Goal: Task Accomplishment & Management: Manage account settings

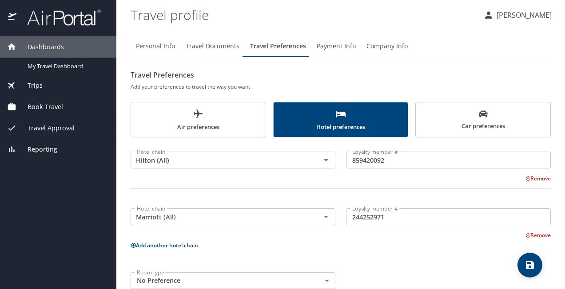
scroll to position [19, 0]
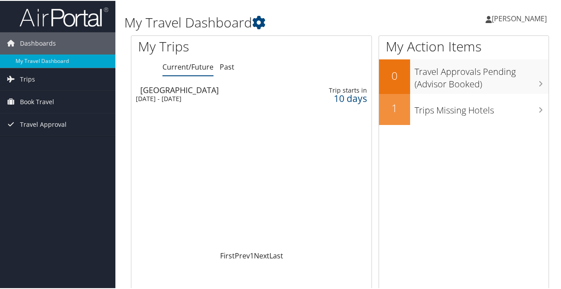
click at [492, 15] on span "[PERSON_NAME]" at bounding box center [519, 18] width 55 height 10
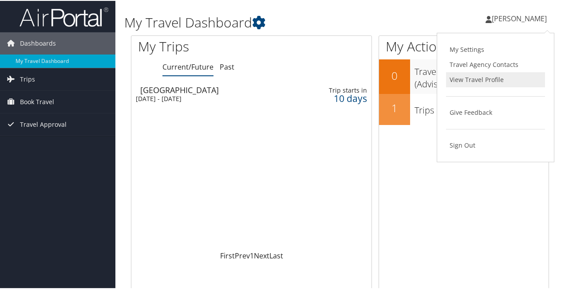
click at [483, 77] on link "View Travel Profile" at bounding box center [495, 78] width 99 height 15
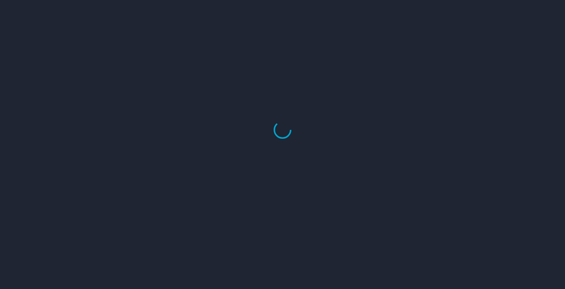
select select "US"
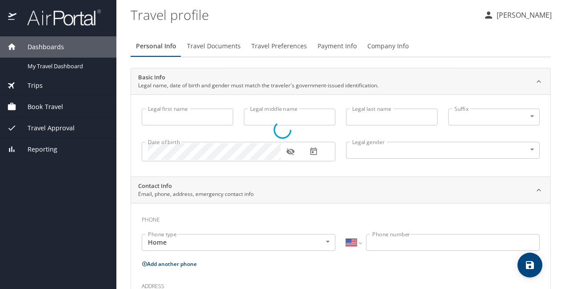
type input "[PERSON_NAME]"
type input "[DEMOGRAPHIC_DATA]"
type input "[PERSON_NAME]"
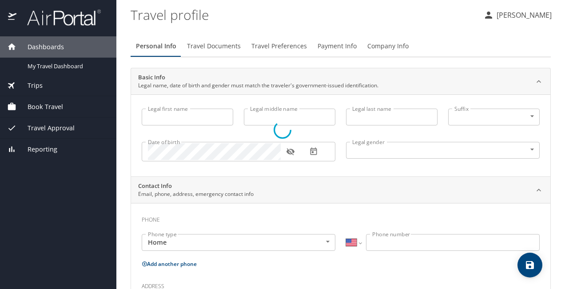
type input "[PERSON_NAME]"
type input "[PHONE_NUMBER]"
type input "[EMAIL_ADDRESS][DOMAIN_NAME]"
select select "US"
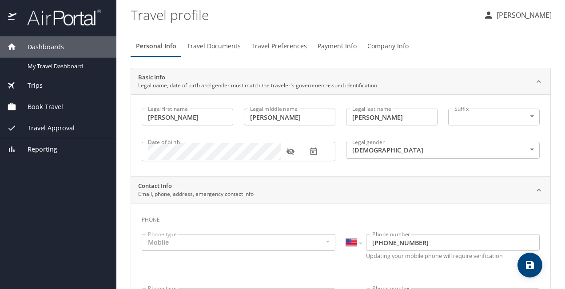
click at [280, 47] on span "Travel Preferences" at bounding box center [278, 46] width 55 height 11
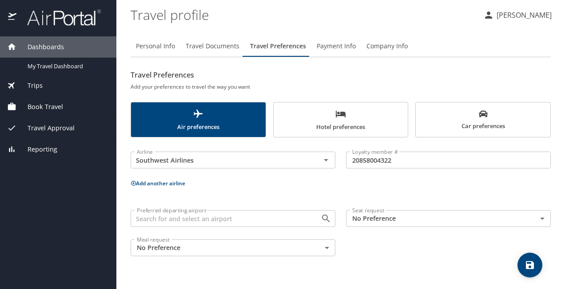
click at [170, 184] on button "Add another airline" at bounding box center [157, 184] width 55 height 8
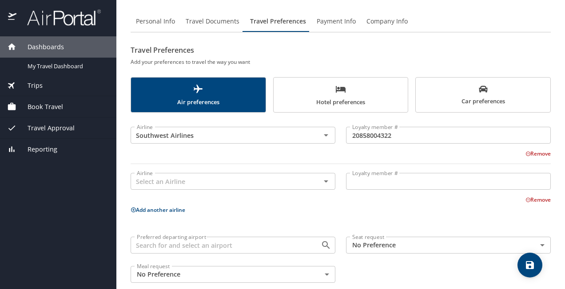
scroll to position [37, 0]
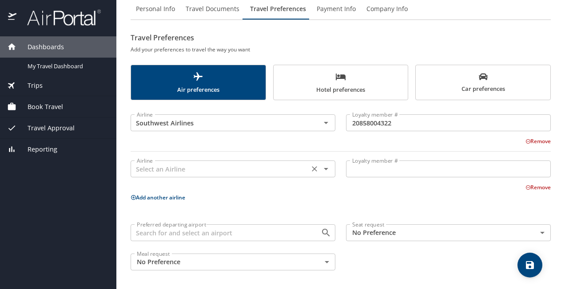
click at [214, 170] on input "text" at bounding box center [219, 169] width 173 height 12
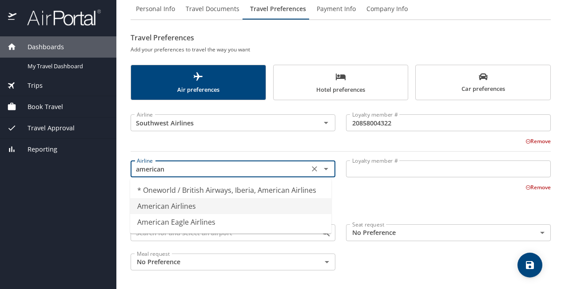
click at [191, 207] on li "American Airlines" at bounding box center [230, 206] width 201 height 16
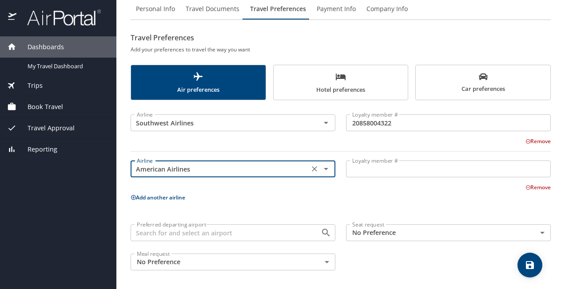
type input "American Airlines"
click at [358, 174] on input "Loyalty member #" at bounding box center [448, 169] width 205 height 17
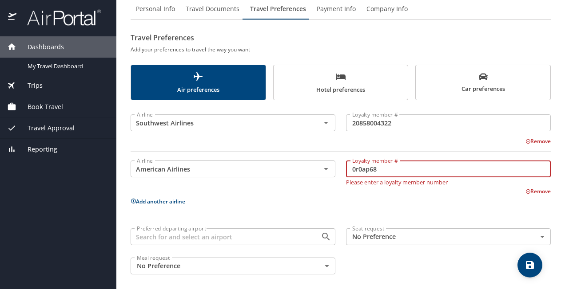
type input "0r0ap68"
click at [237, 200] on p "Add another airline" at bounding box center [340, 201] width 420 height 11
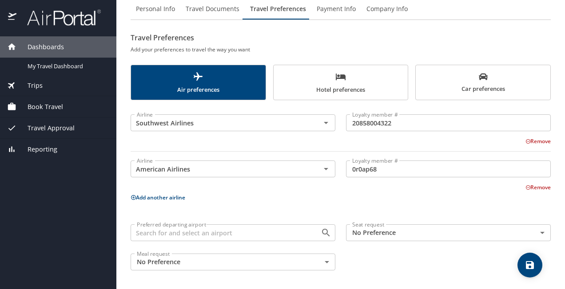
click at [167, 197] on button "Add another airline" at bounding box center [157, 198] width 55 height 8
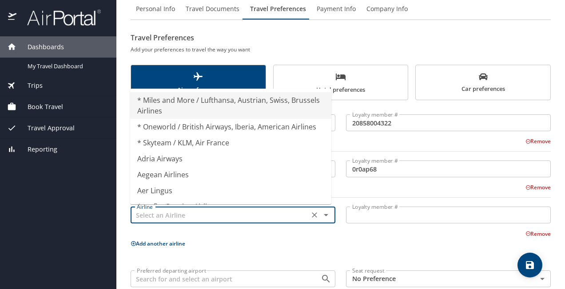
click at [180, 217] on input "text" at bounding box center [219, 215] width 173 height 12
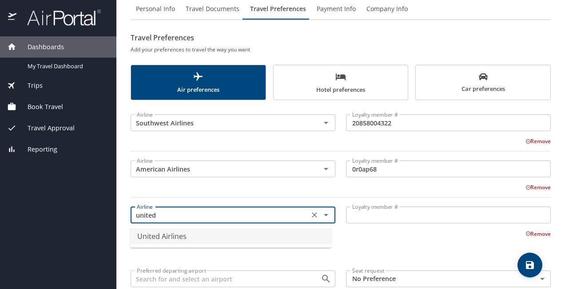
click at [174, 238] on li "United Airlines" at bounding box center [230, 237] width 201 height 16
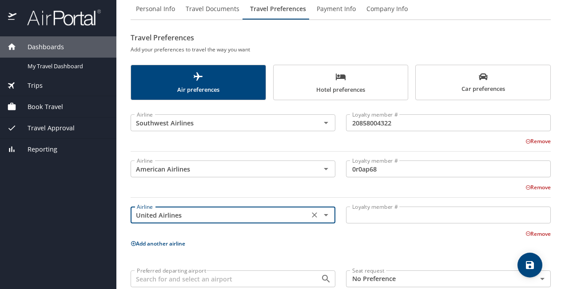
type input "United Airlines"
click at [356, 214] on input "Loyalty member #" at bounding box center [448, 215] width 205 height 17
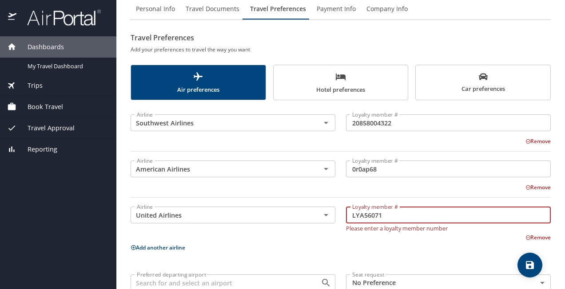
type input "LYA56071"
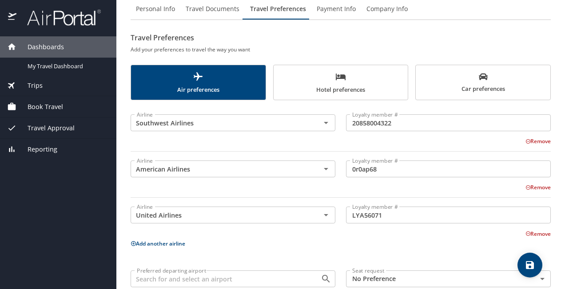
click at [272, 255] on div "Airline Southwest Airlines Airline Loyalty member # 20858004322 Loyalty member …" at bounding box center [340, 214] width 420 height 217
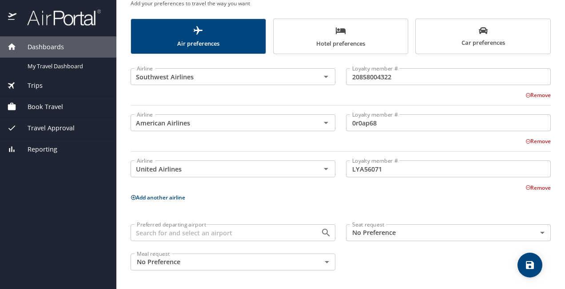
scroll to position [84, 0]
click at [312, 214] on div "Airline Southwest Airlines Airline Loyalty member # 20858004322 Loyalty member …" at bounding box center [340, 167] width 420 height 217
click at [525, 265] on icon "save" at bounding box center [529, 265] width 11 height 11
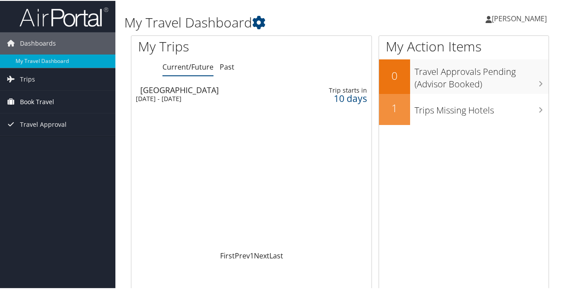
click at [51, 99] on span "Book Travel" at bounding box center [37, 101] width 34 height 22
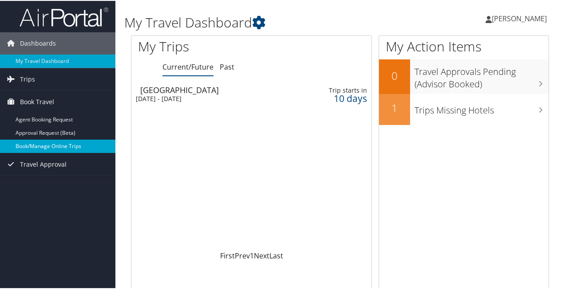
click at [51, 142] on link "Book/Manage Online Trips" at bounding box center [57, 145] width 115 height 13
